Goal: Task Accomplishment & Management: Complete application form

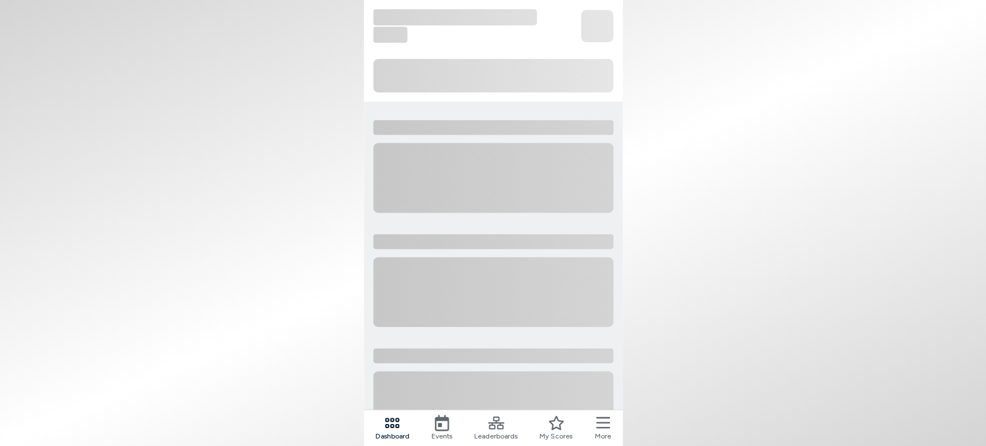
click at [604, 424] on icon at bounding box center [603, 423] width 14 height 12
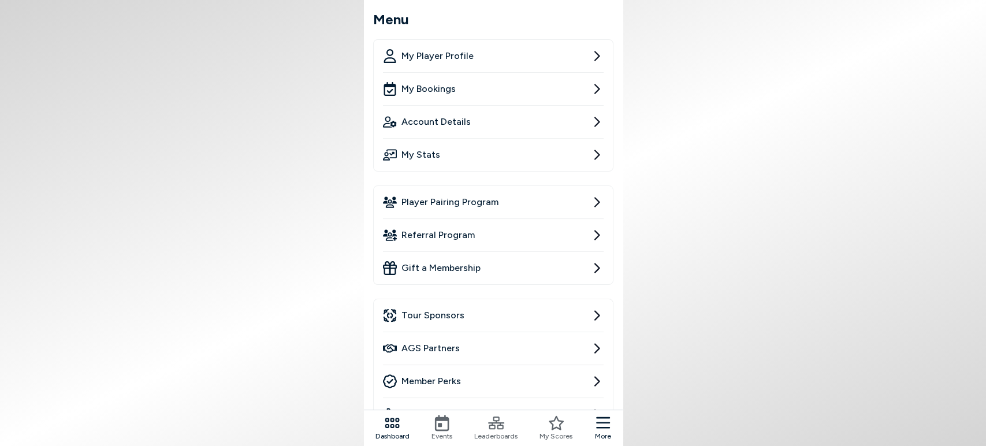
click at [457, 206] on span "Player Pairing Program" at bounding box center [450, 202] width 97 height 14
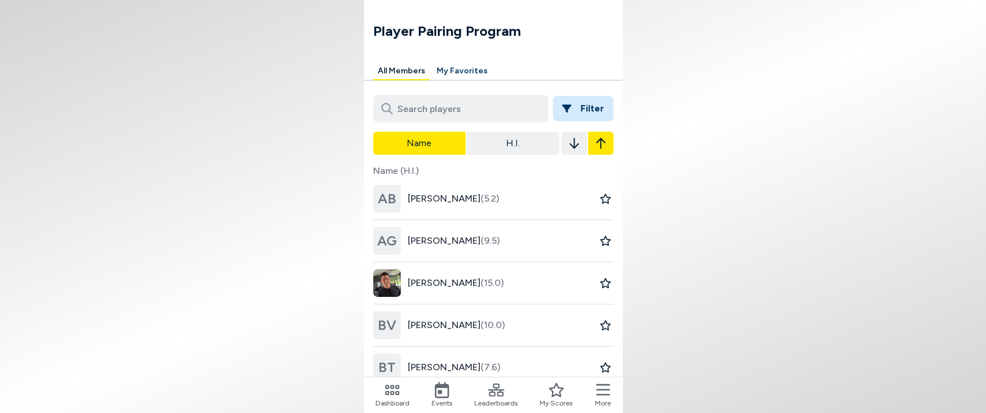
click at [453, 214] on div "AB [PERSON_NAME] (5.2)" at bounding box center [436, 199] width 126 height 42
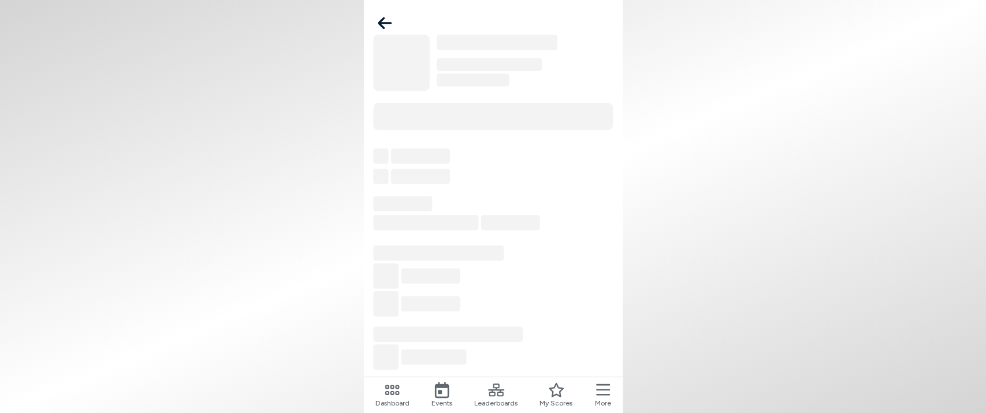
click at [383, 18] on icon at bounding box center [385, 23] width 14 height 12
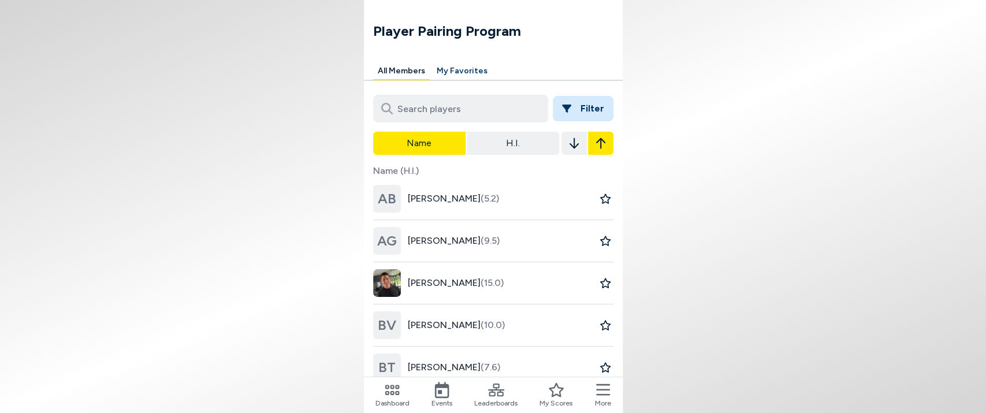
click at [569, 105] on icon "button" at bounding box center [566, 109] width 9 height 8
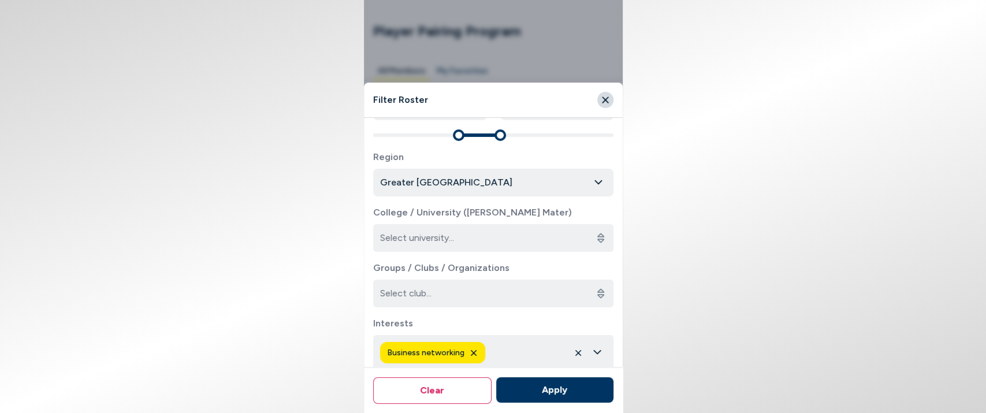
scroll to position [303, 0]
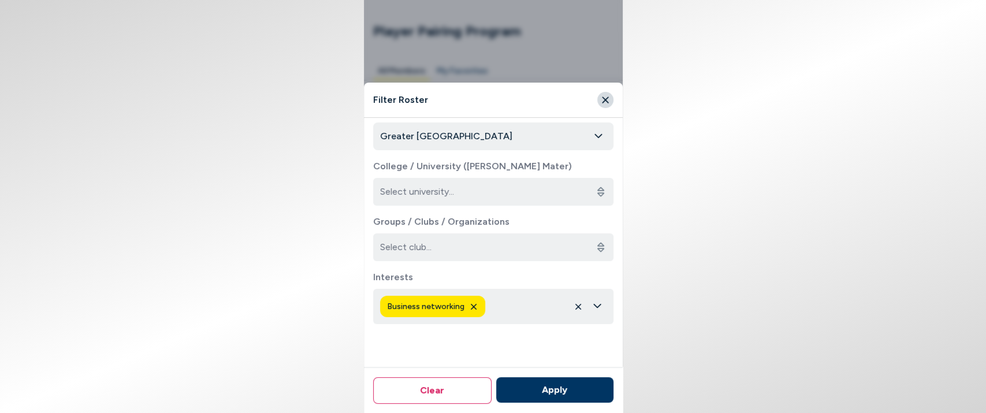
click at [469, 306] on icon "button" at bounding box center [473, 306] width 9 height 9
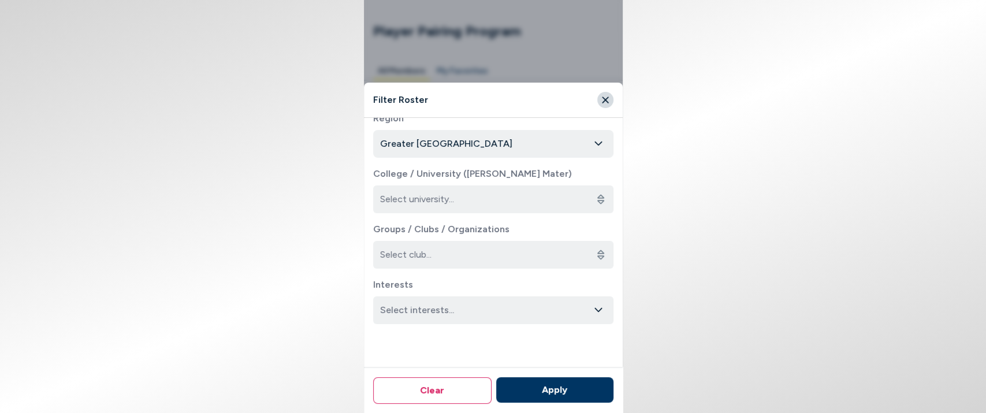
scroll to position [296, 0]
click at [594, 314] on icon "button" at bounding box center [598, 310] width 9 height 10
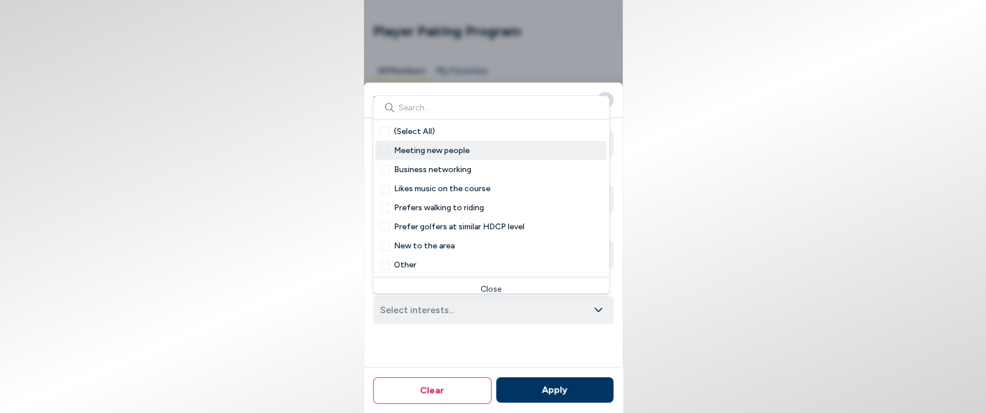
click at [457, 151] on span "Meeting new people" at bounding box center [432, 150] width 76 height 12
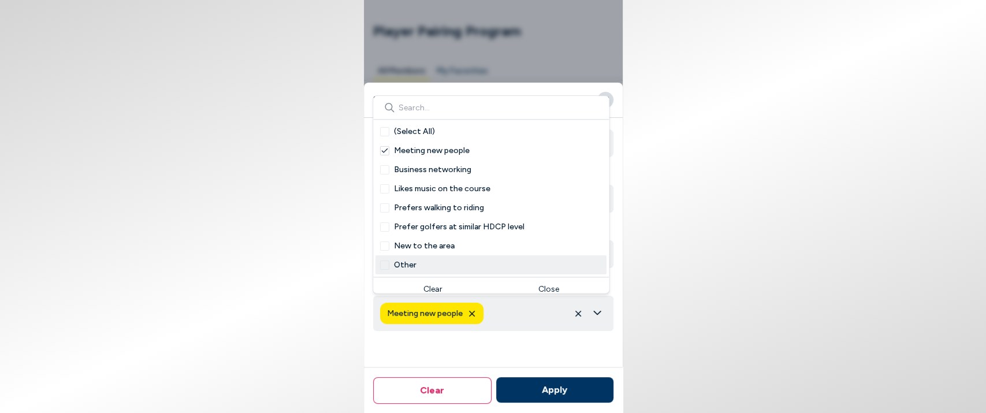
click at [595, 352] on div "Players All Players Only available to play Round Type Competitive Social Both P…" at bounding box center [493, 99] width 240 height 537
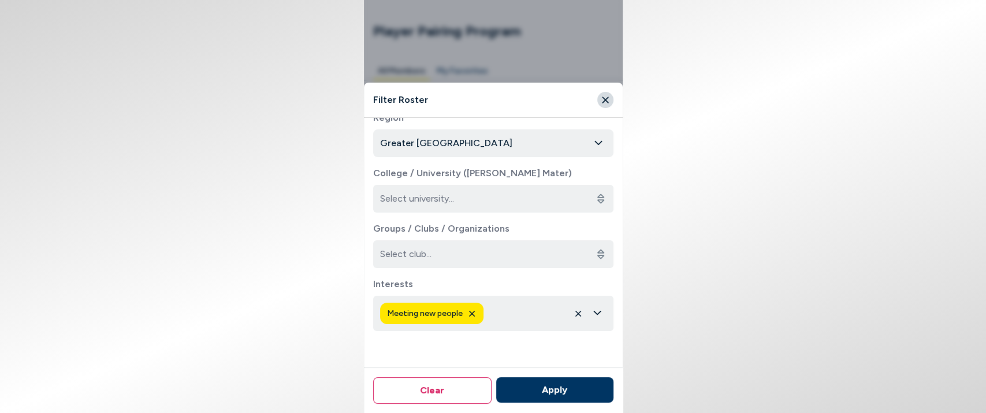
scroll to position [231, 0]
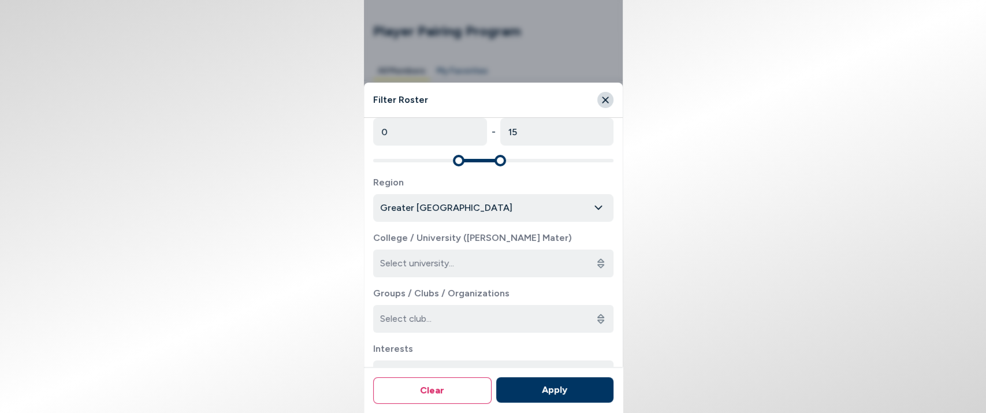
click at [499, 265] on input "College / University ([PERSON_NAME] Mater)" at bounding box center [493, 264] width 240 height 28
click at [556, 391] on button "Apply" at bounding box center [554, 389] width 117 height 25
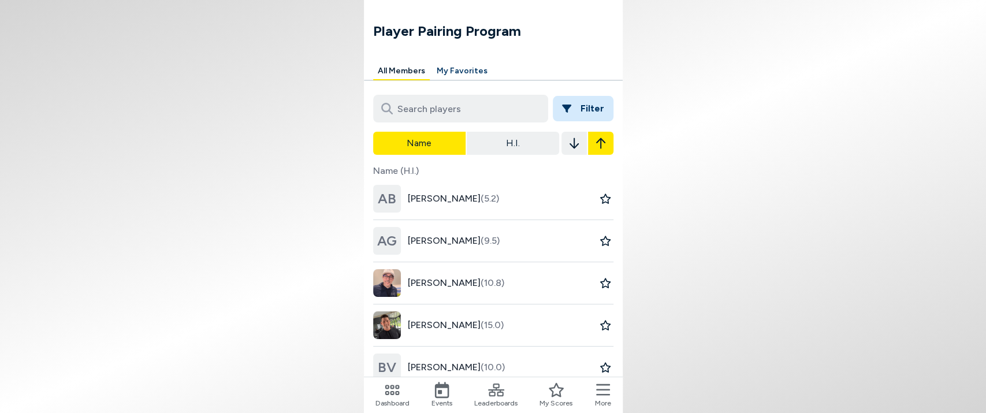
scroll to position [64, 0]
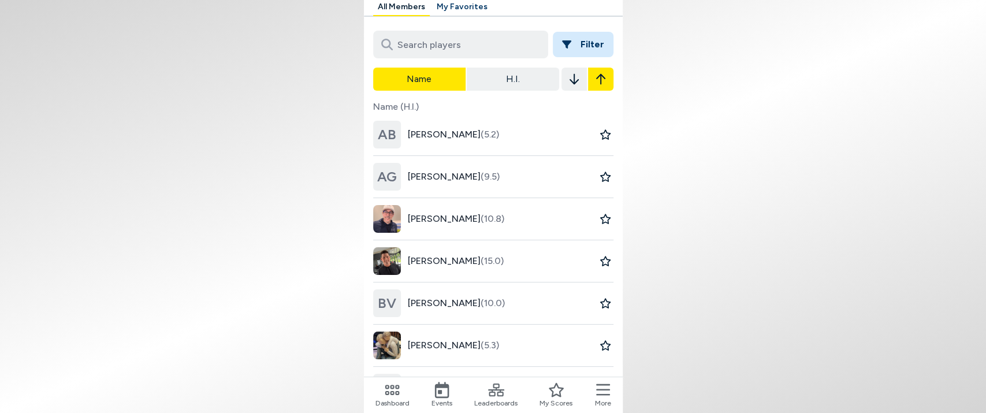
click at [448, 222] on span "[PERSON_NAME] (10.8)" at bounding box center [456, 219] width 97 height 14
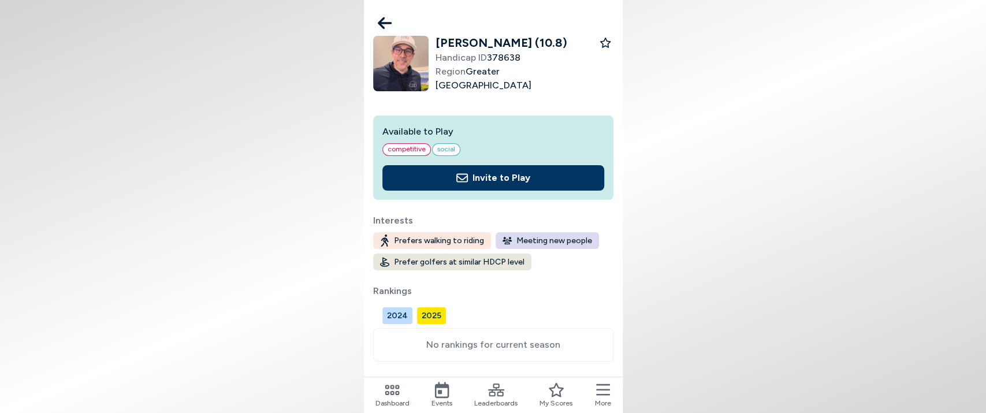
click at [400, 317] on button "2024" at bounding box center [398, 315] width 30 height 17
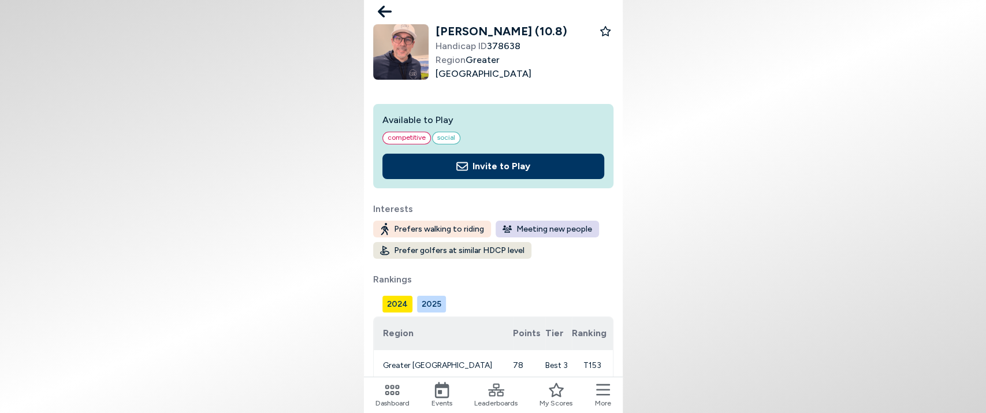
scroll to position [17, 0]
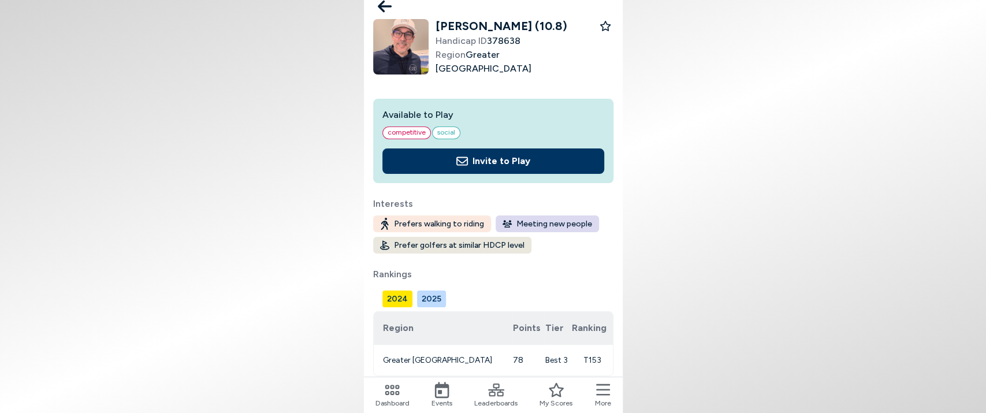
click at [431, 300] on button "2025" at bounding box center [431, 299] width 29 height 17
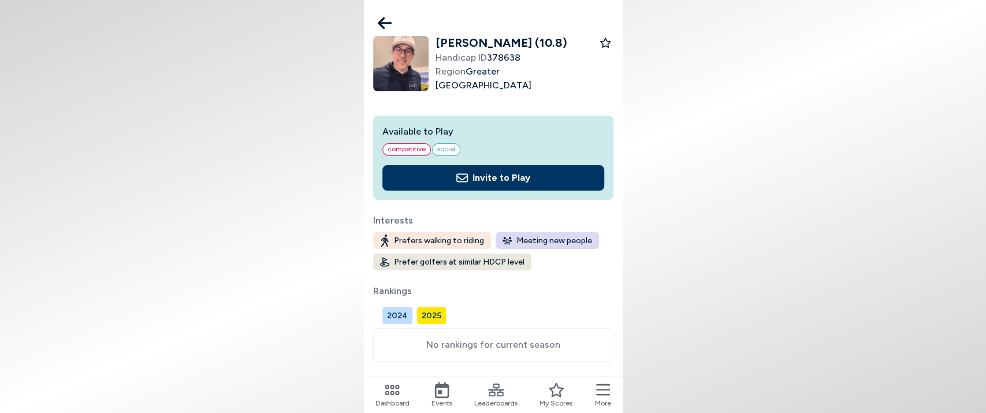
click at [476, 182] on button "Invite to Play" at bounding box center [494, 177] width 222 height 25
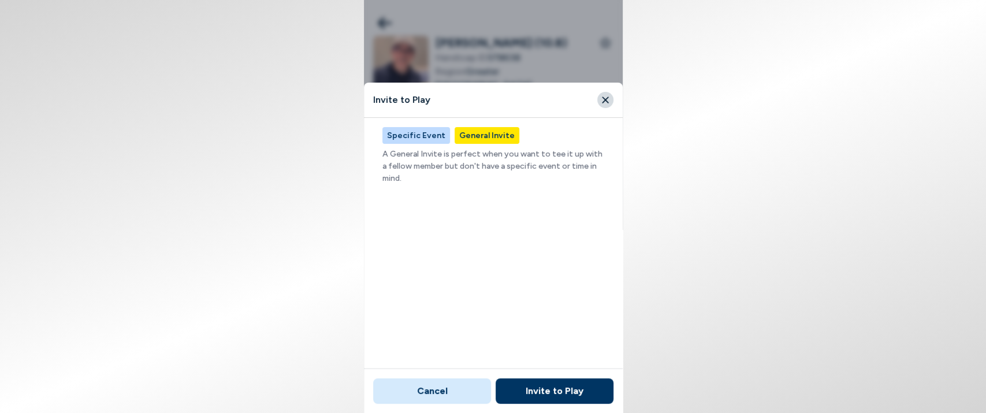
click at [432, 138] on button "Specific Event" at bounding box center [417, 135] width 68 height 17
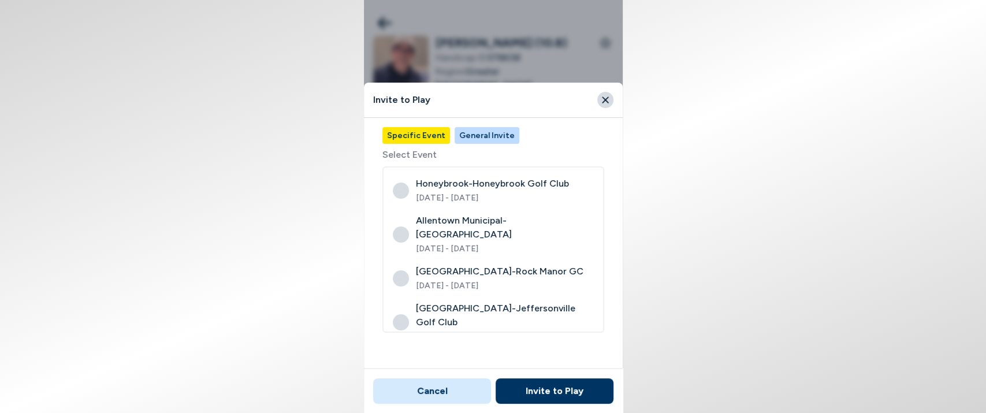
click at [488, 126] on div "Specific Event General Invite Select Event Honeybrook - [GEOGRAPHIC_DATA] [DATE…" at bounding box center [493, 248] width 259 height 261
click at [489, 138] on button "General Invite" at bounding box center [487, 135] width 65 height 17
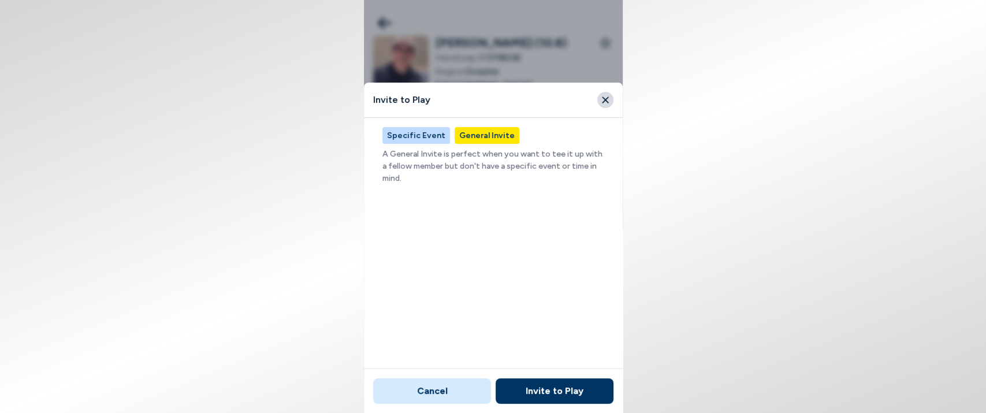
click at [603, 103] on icon "Close" at bounding box center [605, 100] width 10 height 10
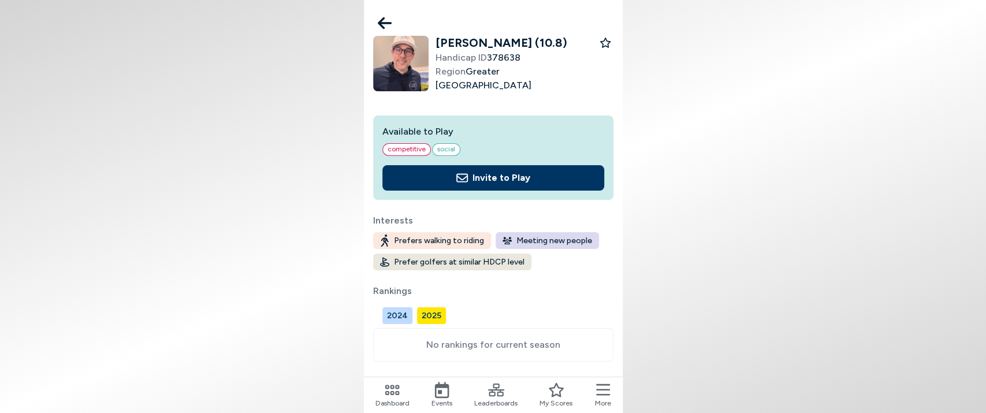
click at [389, 24] on icon at bounding box center [385, 23] width 14 height 12
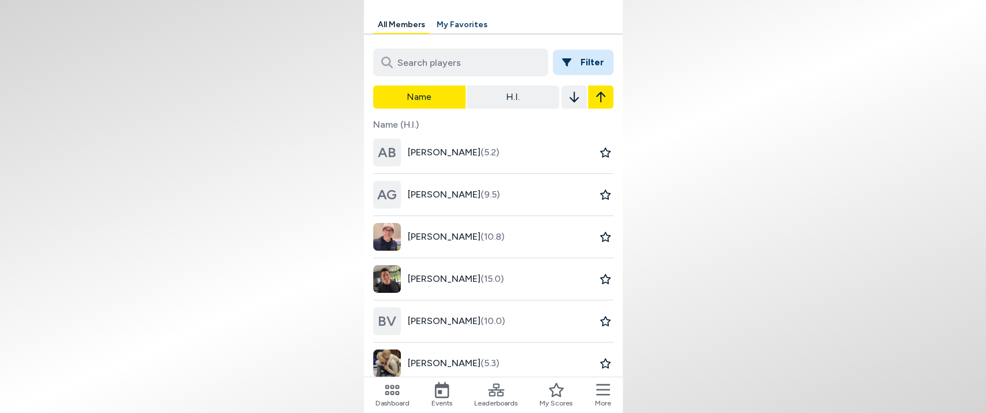
scroll to position [64, 0]
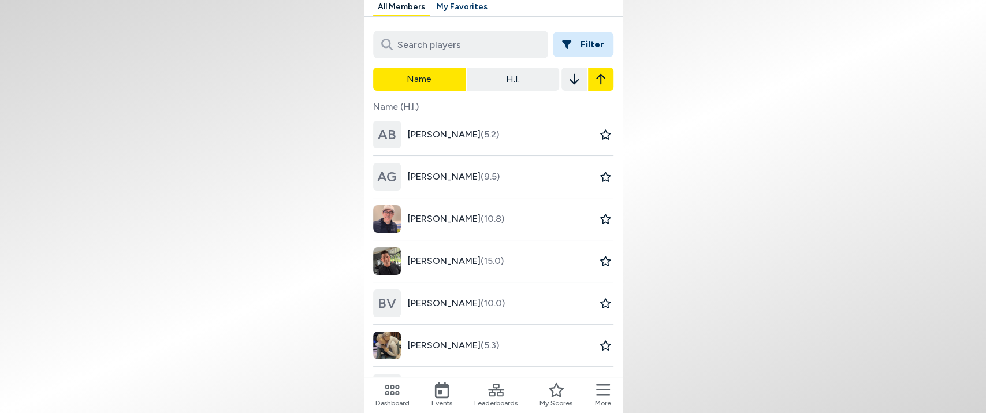
click at [550, 397] on icon at bounding box center [556, 390] width 16 height 16
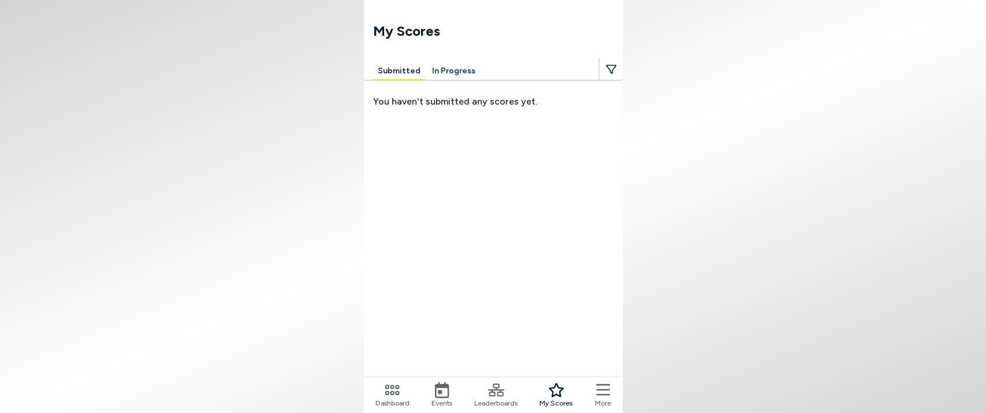
click at [442, 77] on button "In Progress" at bounding box center [454, 71] width 53 height 18
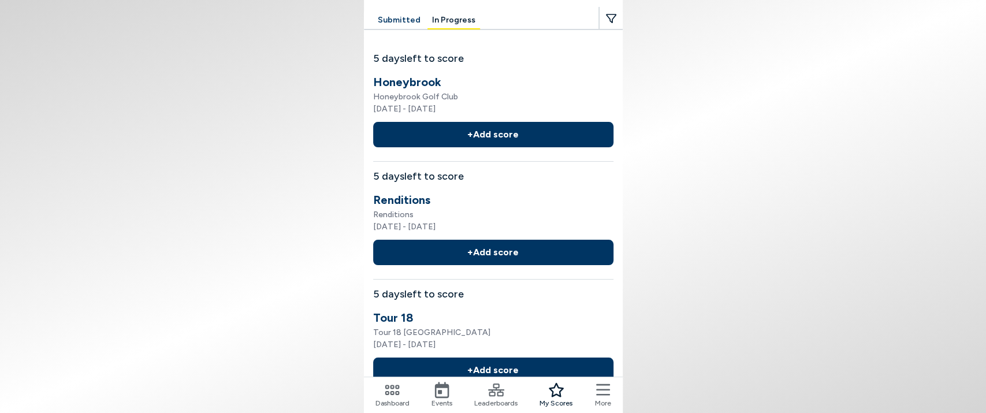
scroll to position [64, 0]
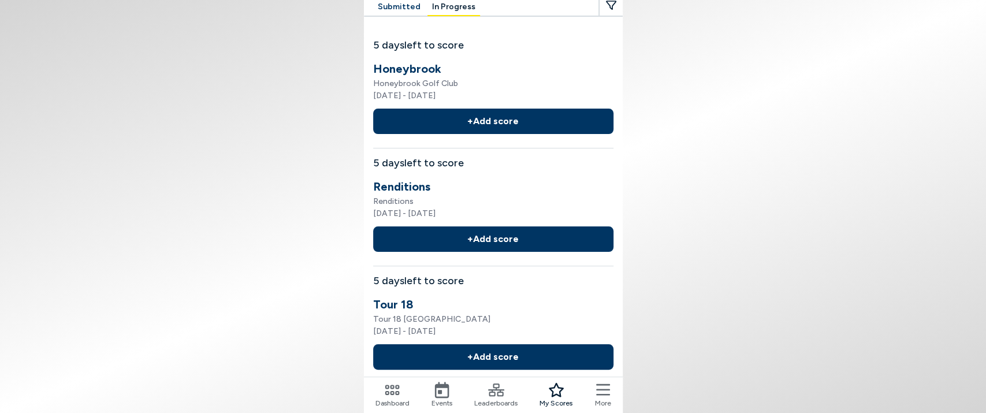
click at [505, 114] on button "+ Add score" at bounding box center [493, 121] width 240 height 25
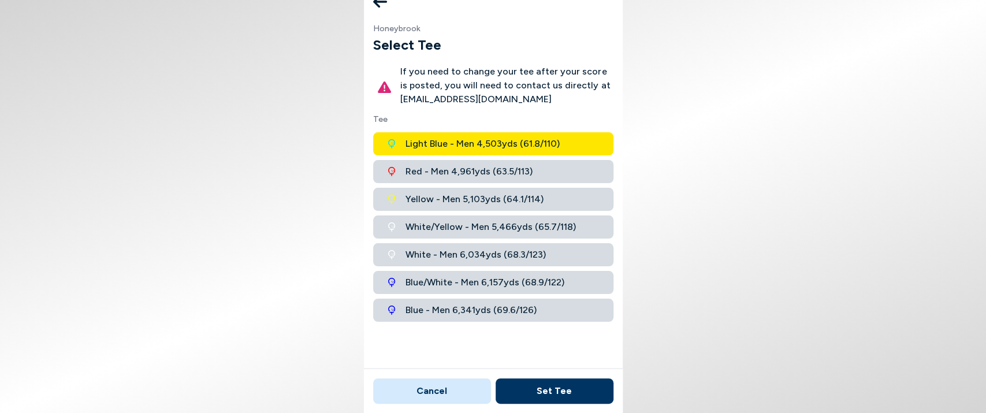
scroll to position [36, 0]
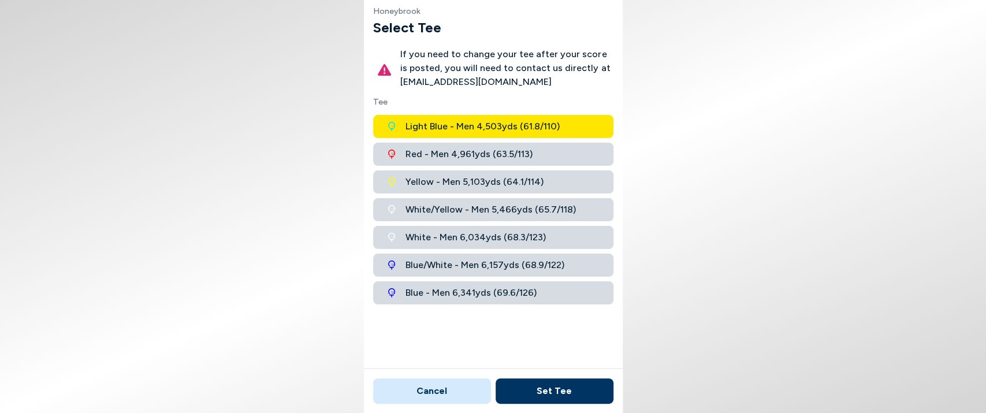
click at [477, 235] on span "White - Men 6,034 yds ( 68.3 / 123 )" at bounding box center [476, 238] width 140 height 14
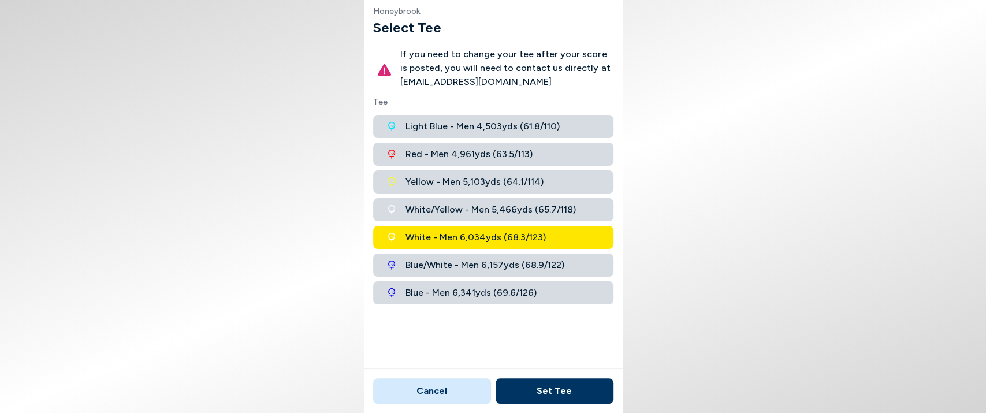
click at [546, 387] on button "Set Tee" at bounding box center [555, 390] width 118 height 25
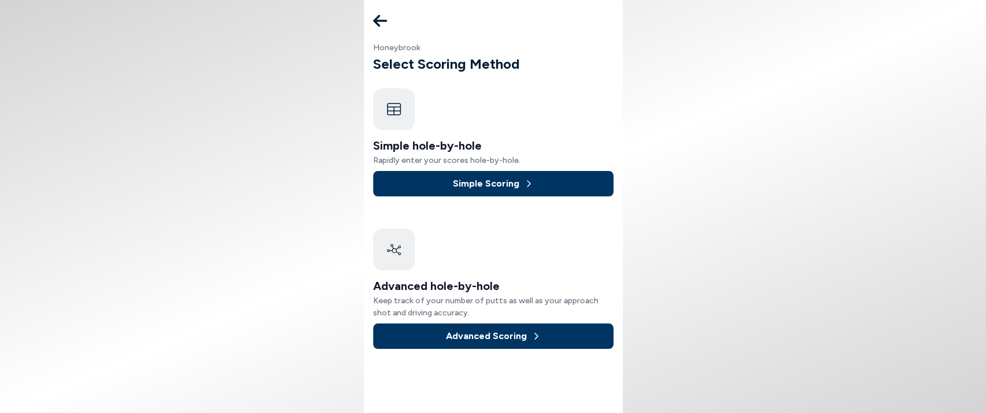
click at [481, 180] on button "Simple Scoring" at bounding box center [493, 183] width 240 height 25
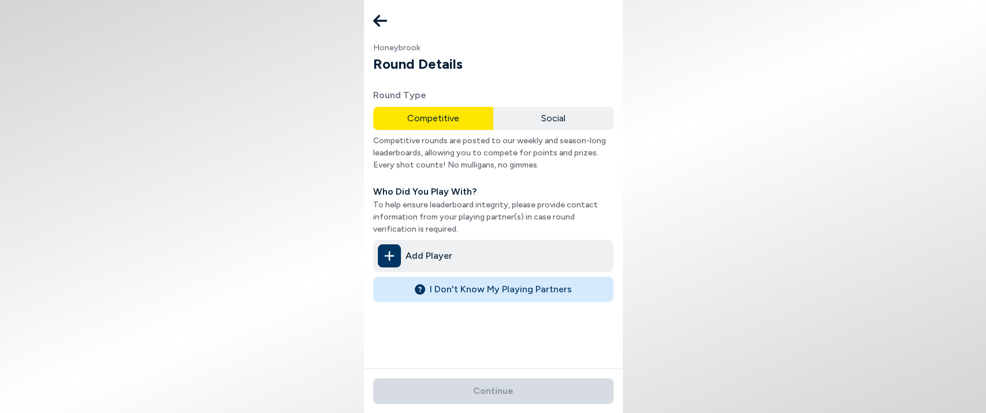
click at [476, 289] on button "I Don't Know My Playing Partners" at bounding box center [493, 289] width 240 height 25
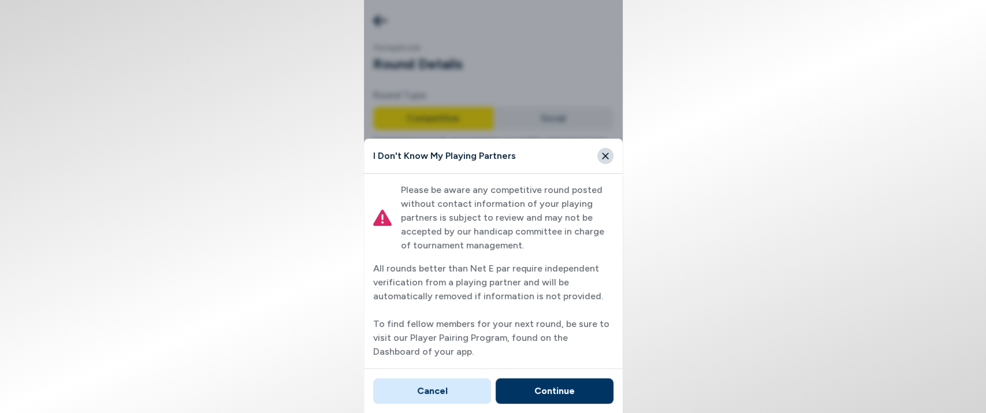
click at [547, 393] on button "Continue" at bounding box center [555, 390] width 118 height 25
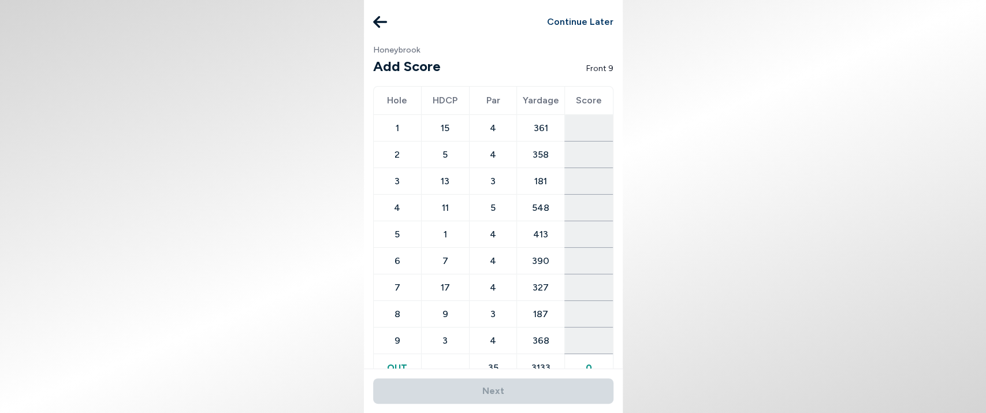
click at [387, 22] on button at bounding box center [380, 21] width 23 height 23
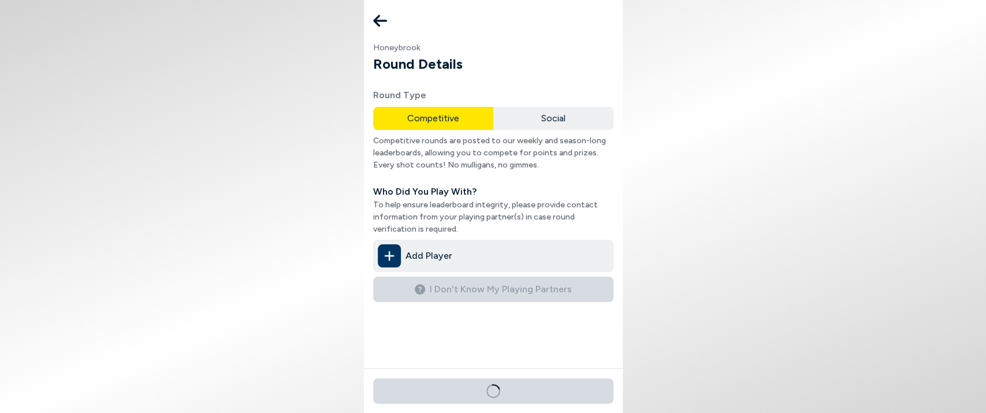
click at [387, 22] on button at bounding box center [380, 20] width 23 height 23
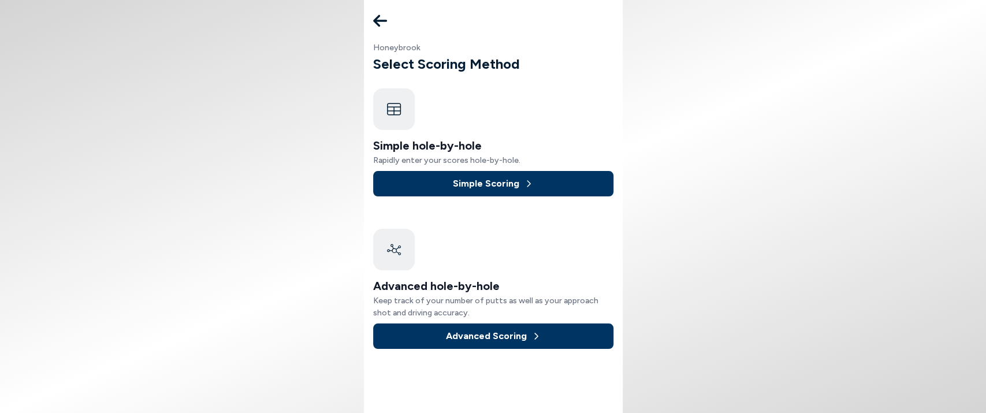
click at [386, 22] on icon at bounding box center [380, 20] width 14 height 23
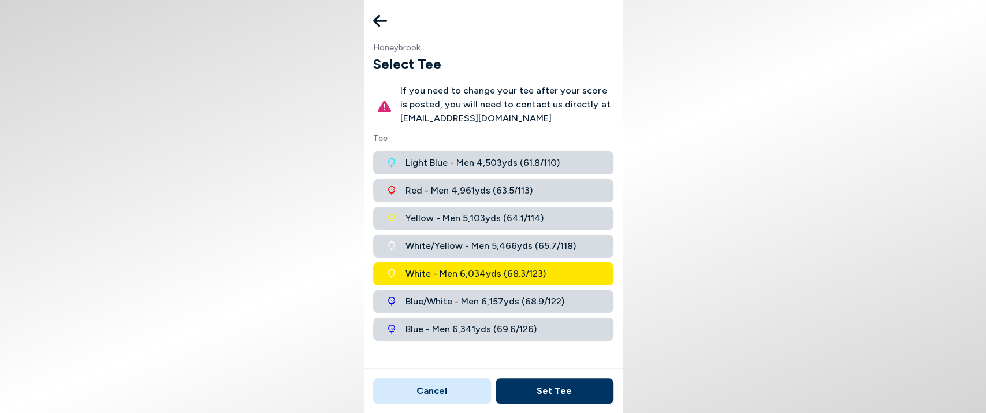
click at [386, 22] on icon at bounding box center [380, 20] width 14 height 23
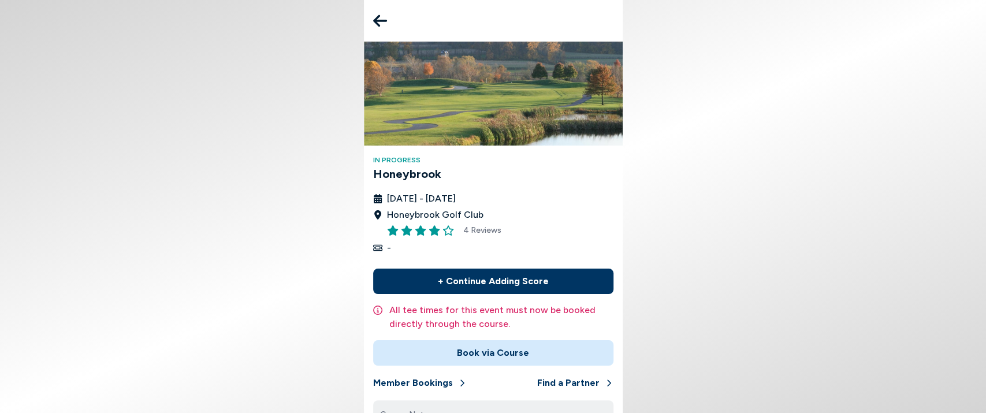
click at [382, 24] on icon at bounding box center [380, 20] width 14 height 23
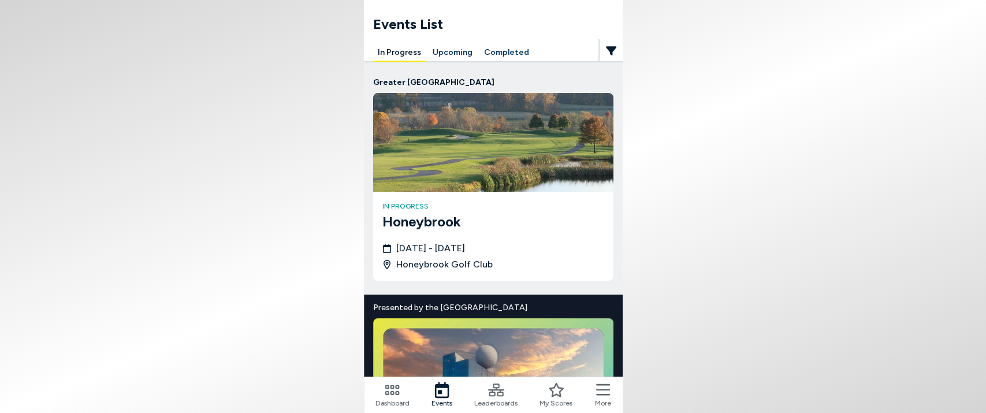
click at [600, 387] on icon at bounding box center [603, 390] width 14 height 16
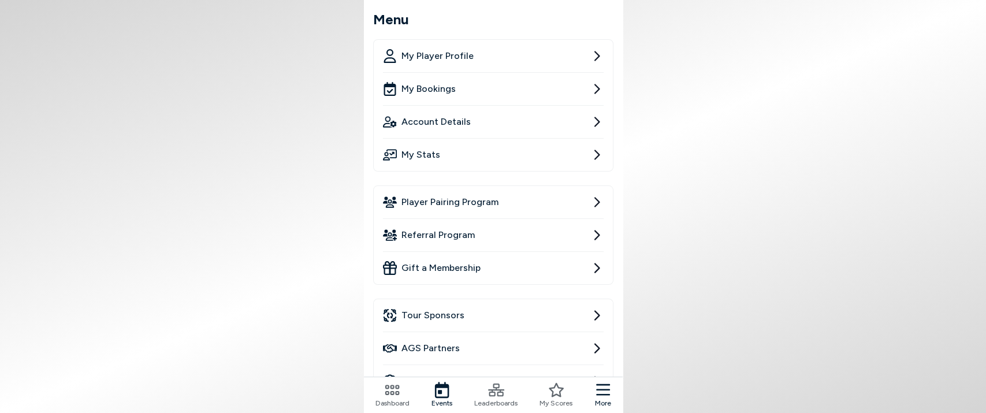
click at [496, 190] on link "Player Pairing Program" at bounding box center [493, 202] width 221 height 32
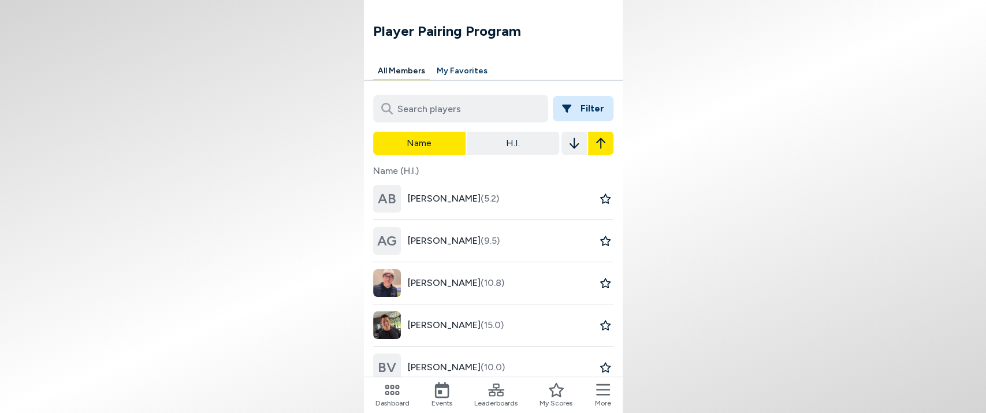
click at [600, 393] on icon at bounding box center [603, 390] width 14 height 16
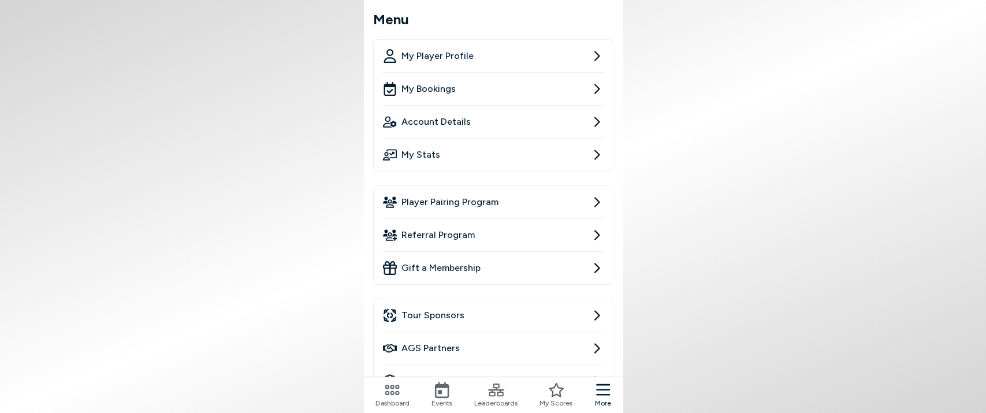
click at [484, 47] on link "My Player Profile" at bounding box center [493, 56] width 221 height 32
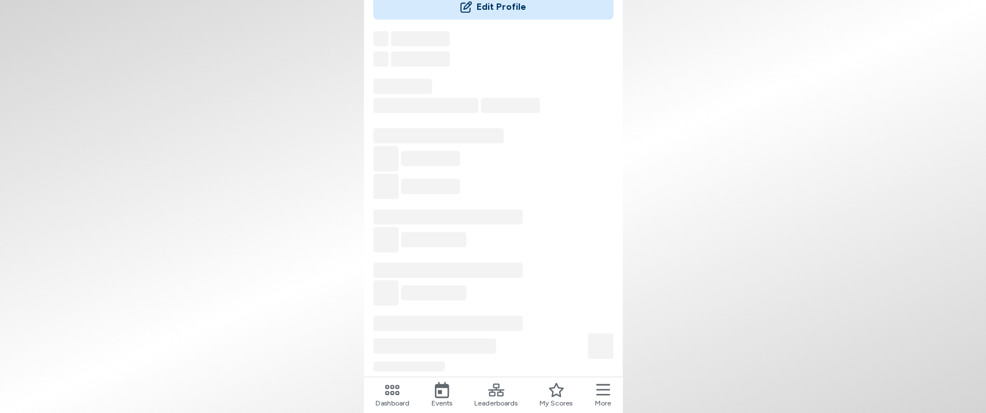
scroll to position [124, 0]
click at [446, 399] on span "Events" at bounding box center [442, 403] width 21 height 10
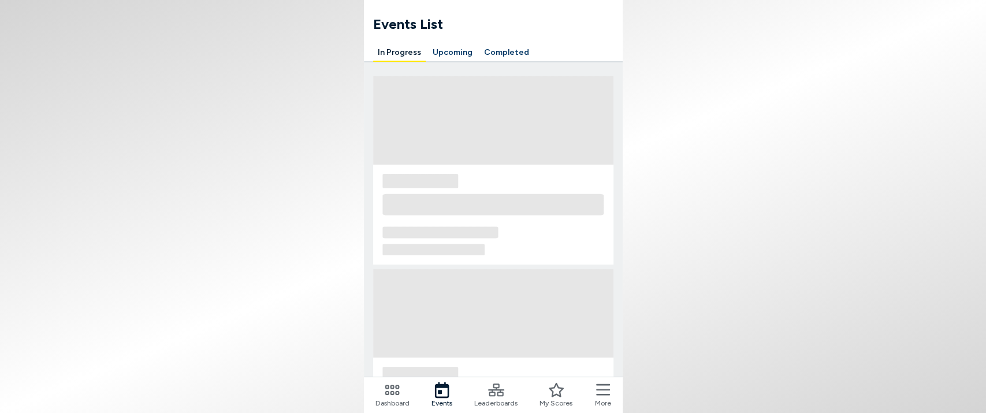
click at [489, 402] on span "Leaderboards" at bounding box center [495, 403] width 43 height 10
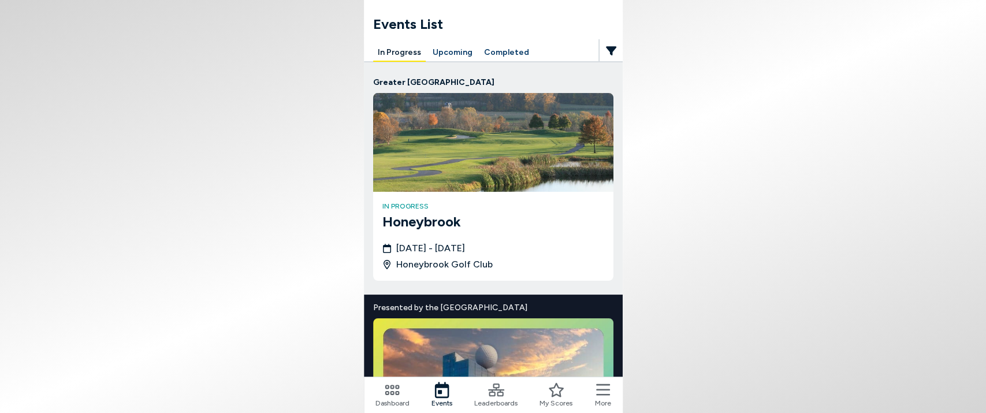
click at [448, 388] on icon at bounding box center [442, 390] width 14 height 16
click at [432, 217] on h3 "Honeybrook" at bounding box center [494, 221] width 222 height 21
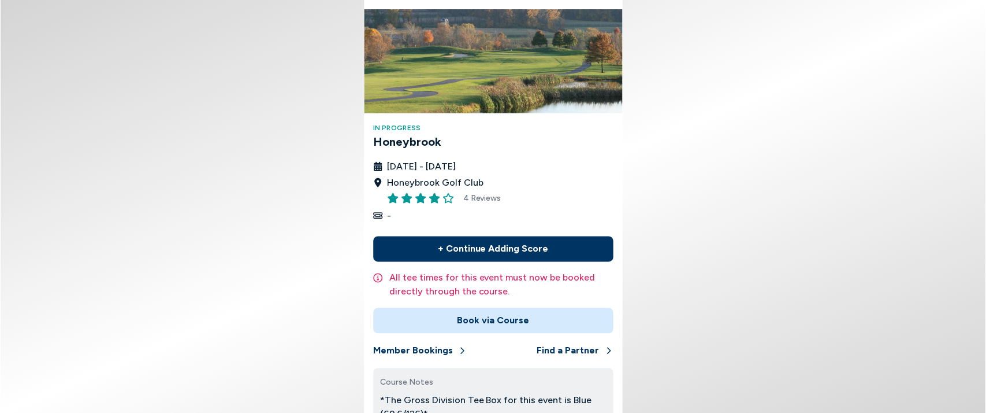
scroll to position [64, 0]
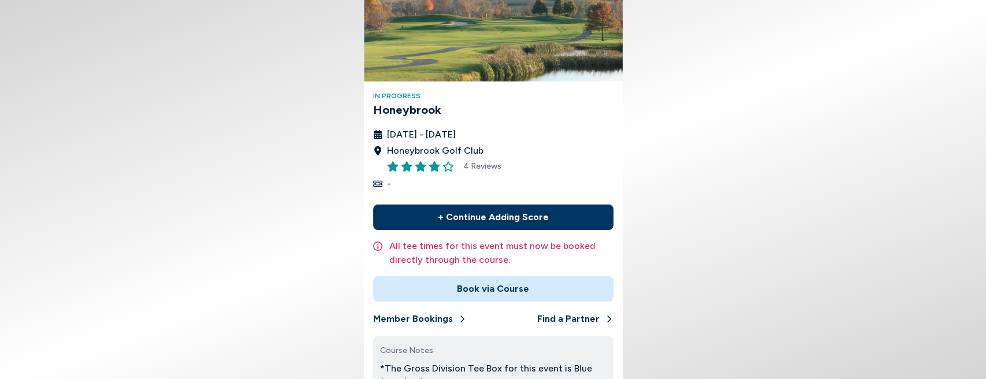
drag, startPoint x: 427, startPoint y: 166, endPoint x: 427, endPoint y: 182, distance: 15.6
click at [427, 182] on div "[DATE] - [DATE] Honeybrook Golf Club 4 Reviews -" at bounding box center [493, 159] width 240 height 63
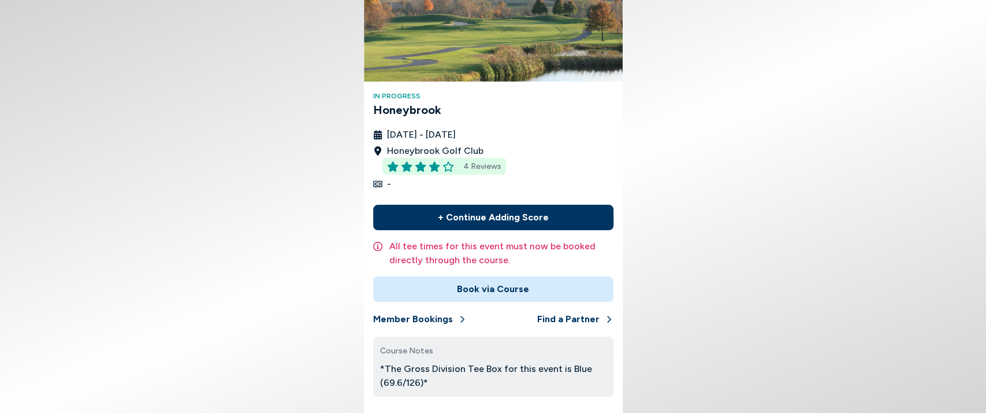
click at [488, 165] on span "4 Reviews" at bounding box center [482, 166] width 38 height 12
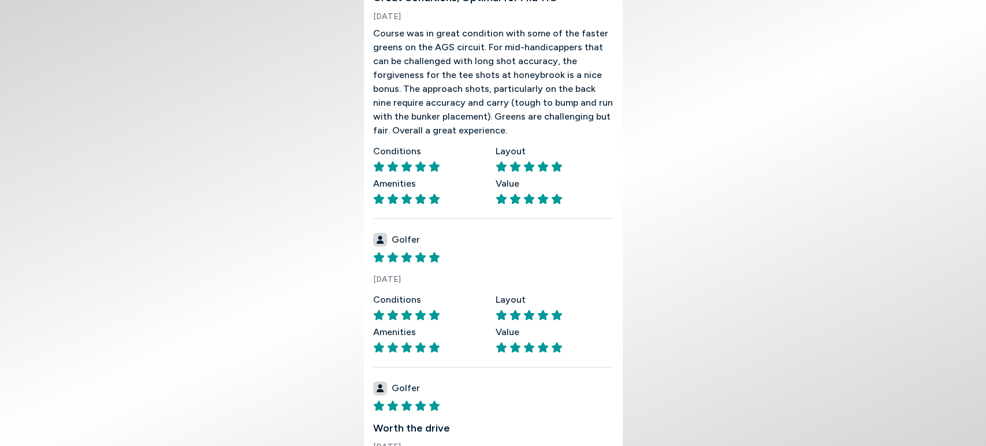
scroll to position [395, 0]
